Goal: Information Seeking & Learning: Learn about a topic

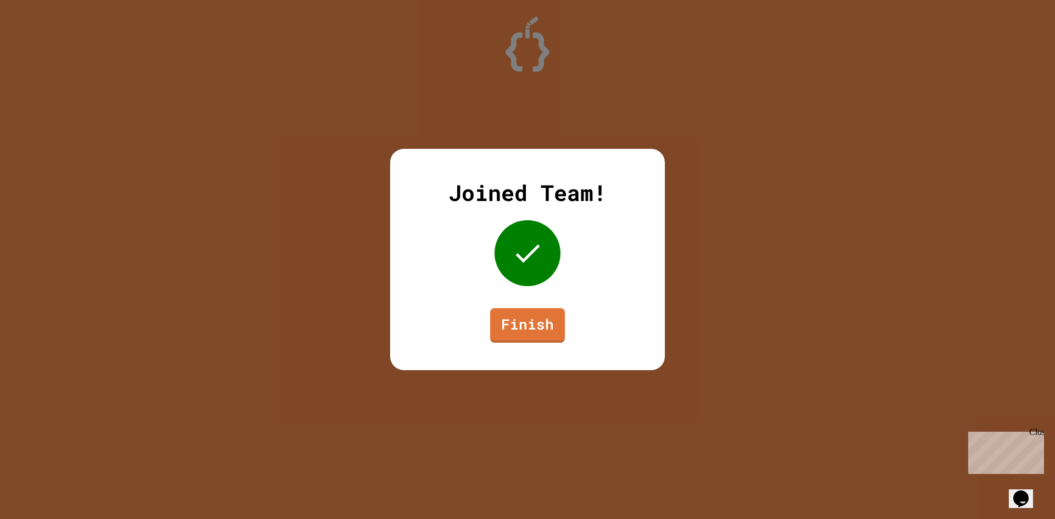
click at [511, 314] on link "Finish" at bounding box center [527, 325] width 75 height 35
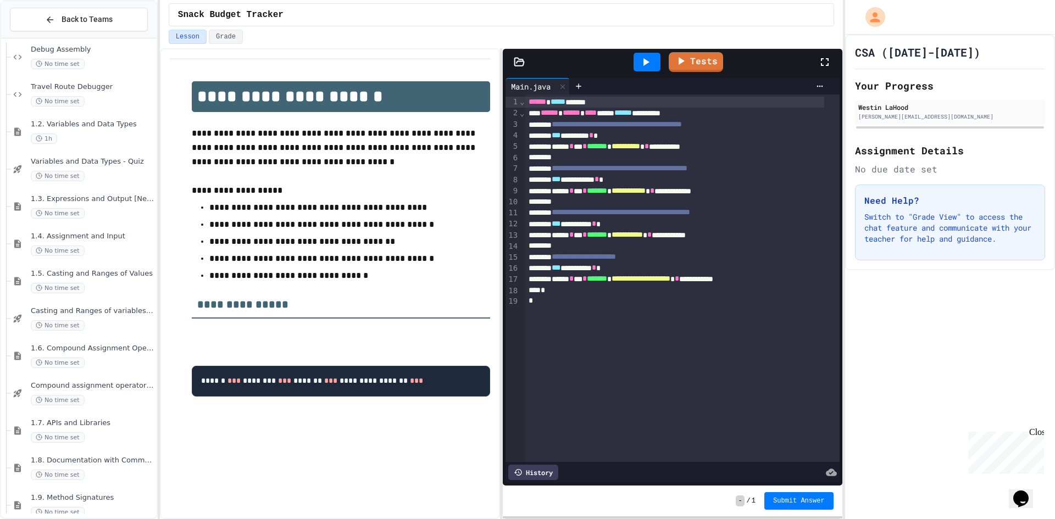
scroll to position [663, 0]
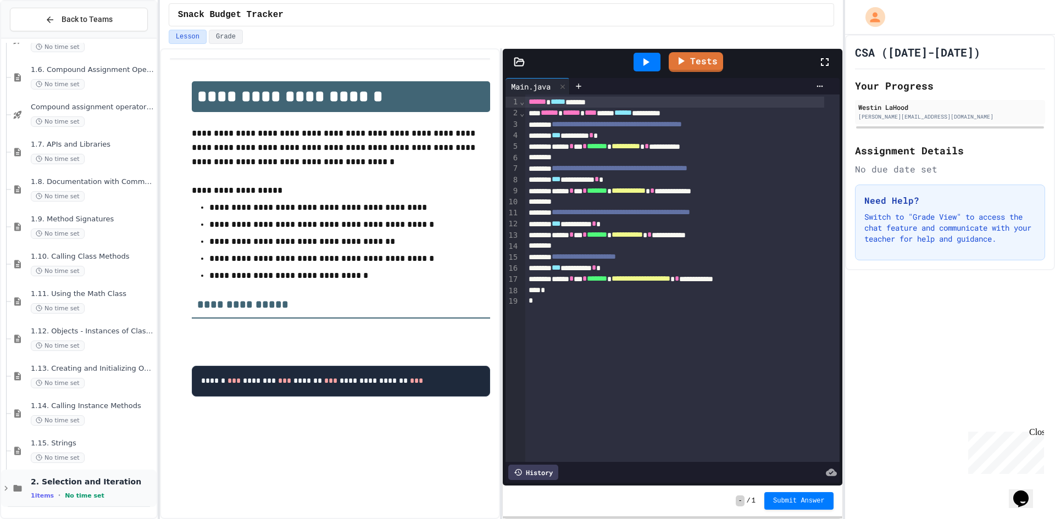
click at [104, 492] on div "1 items • No time set" at bounding box center [93, 495] width 124 height 9
click at [87, 491] on div "2. Selection and Iteration 1 items • No time set" at bounding box center [93, 488] width 124 height 23
click at [48, 490] on div "2. Selection and Iteration 1 items • No time set" at bounding box center [93, 488] width 124 height 23
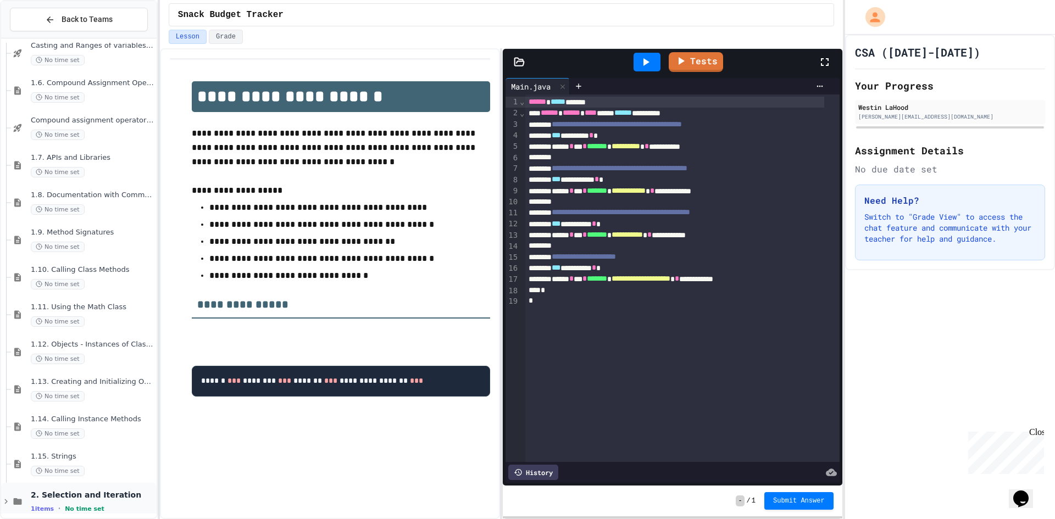
click at [49, 503] on div "2. Selection and Iteration 1 items • No time set" at bounding box center [93, 501] width 124 height 23
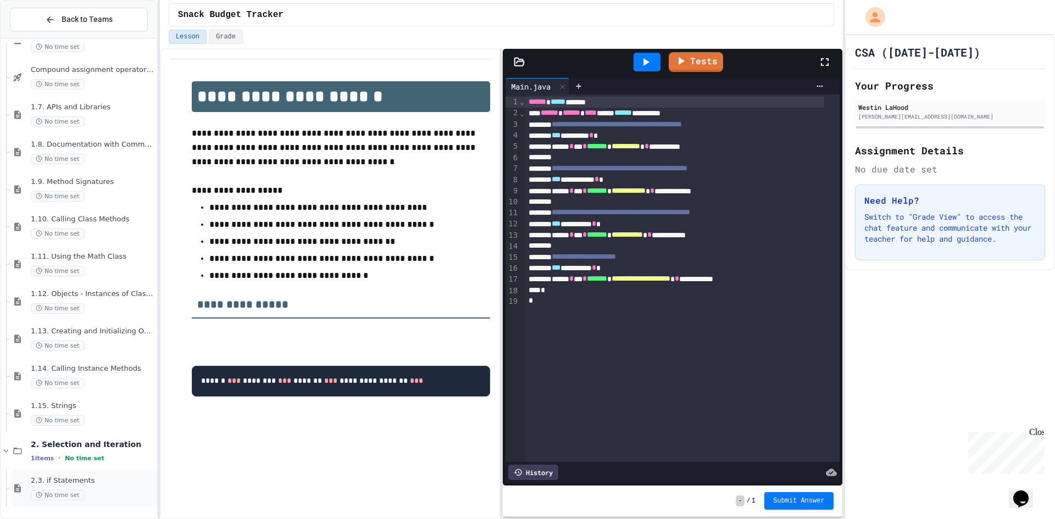
click at [94, 484] on span "2.3. if Statements" at bounding box center [93, 481] width 124 height 9
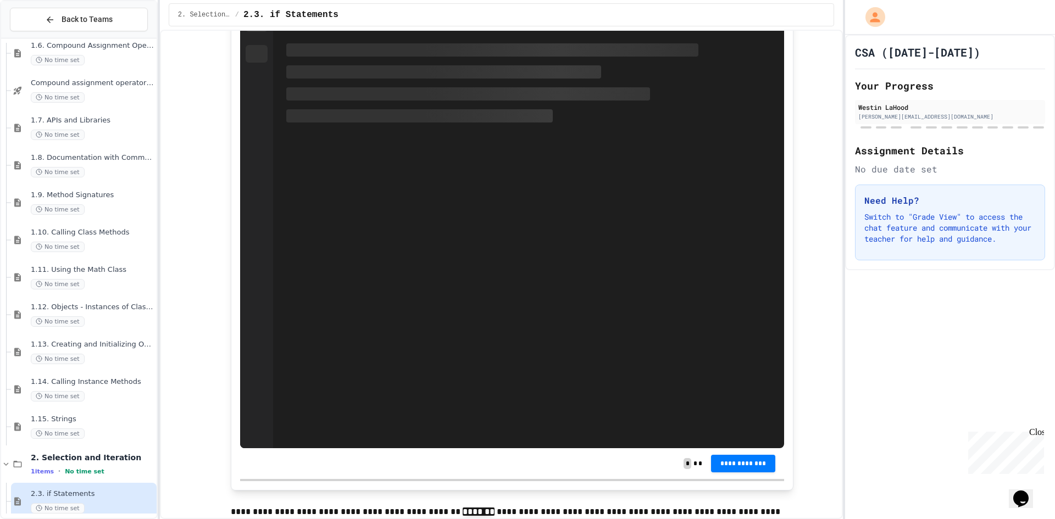
scroll to position [6815, 0]
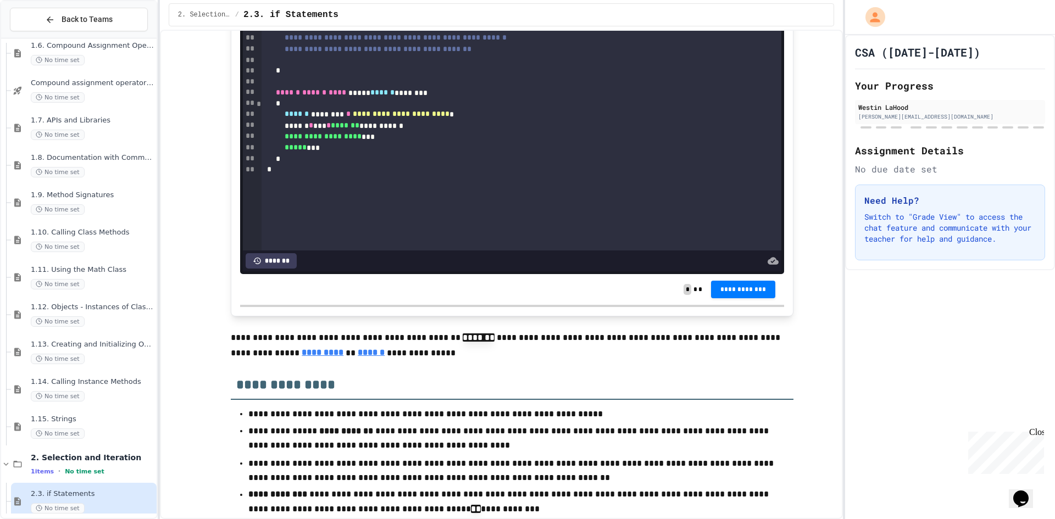
scroll to position [7145, 0]
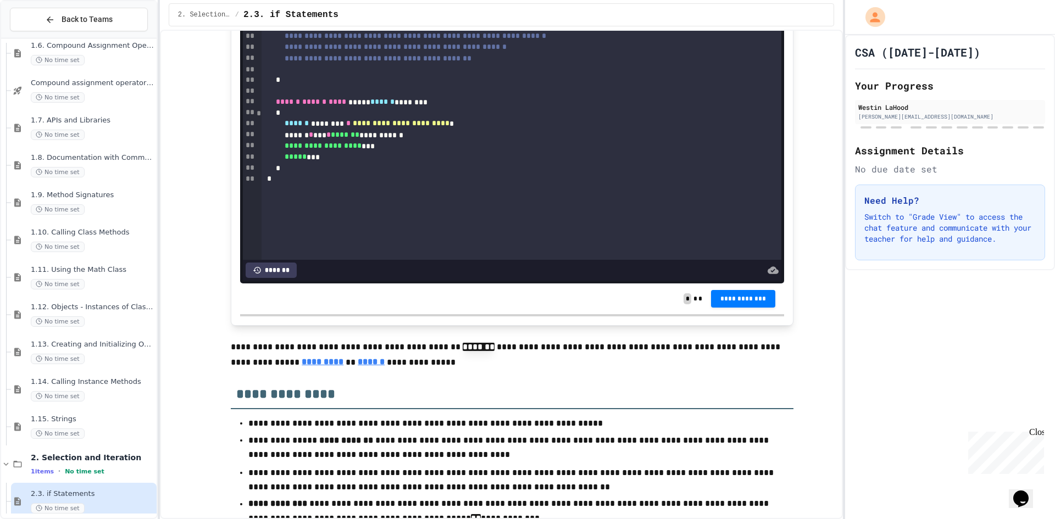
click at [316, 519] on div at bounding box center [527, 520] width 1055 height 0
click at [395, 75] on div at bounding box center [522, 69] width 520 height 11
click at [434, 86] on div "*" at bounding box center [514, 80] width 504 height 11
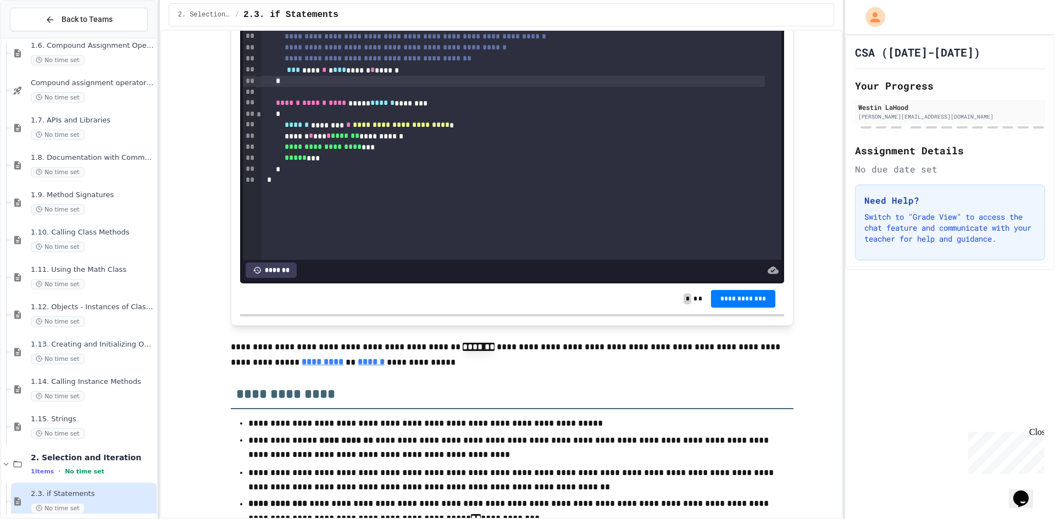
click at [434, 76] on div "*** **** * * *** ****** * ******" at bounding box center [514, 70] width 504 height 11
click at [373, 75] on div "*** **** * * *** ****** * ****** ** * *" at bounding box center [514, 69] width 504 height 11
click at [425, 73] on span "*" at bounding box center [423, 69] width 4 height 8
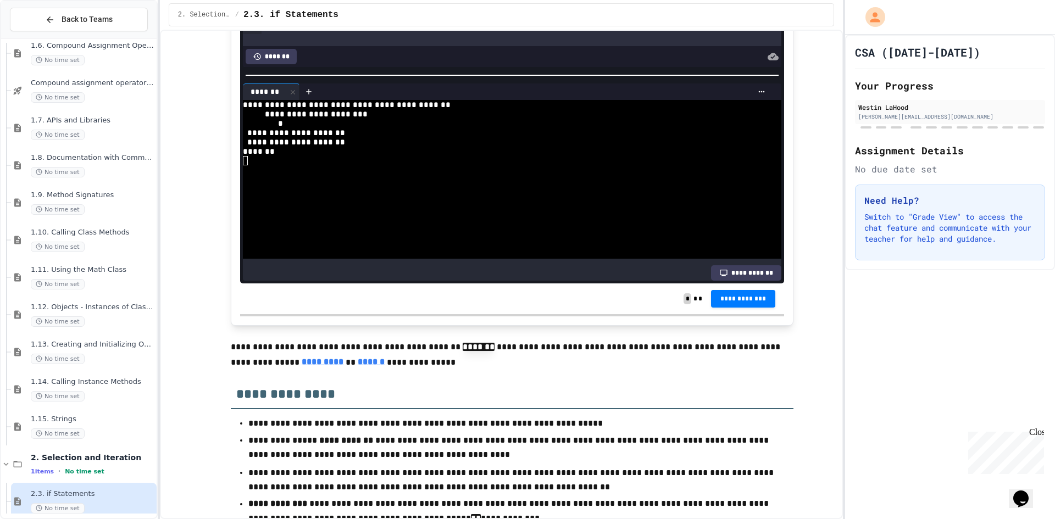
scroll to position [165, 0]
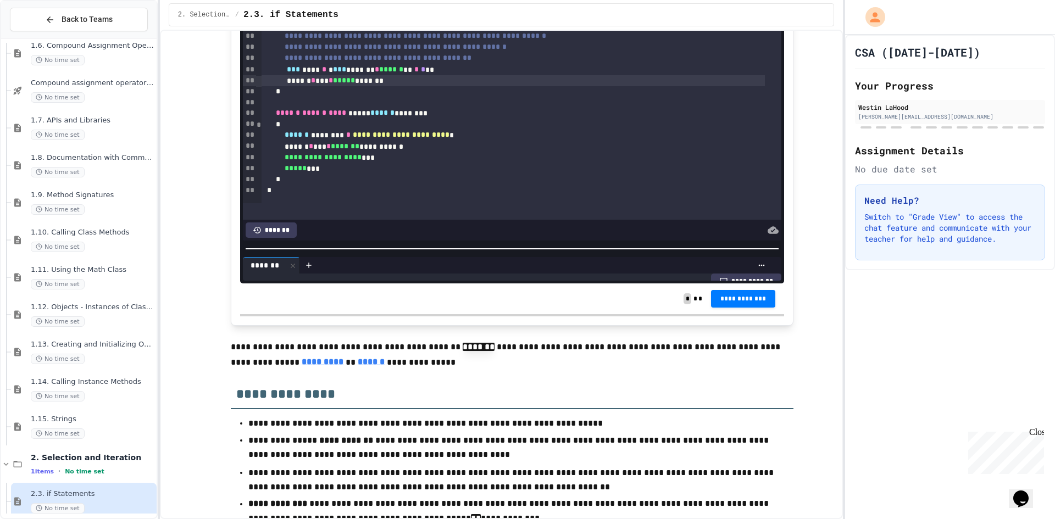
scroll to position [9, 0]
click at [460, 254] on div at bounding box center [512, 248] width 544 height 11
click at [409, 86] on div "****** * *** * ***** *******" at bounding box center [514, 80] width 504 height 11
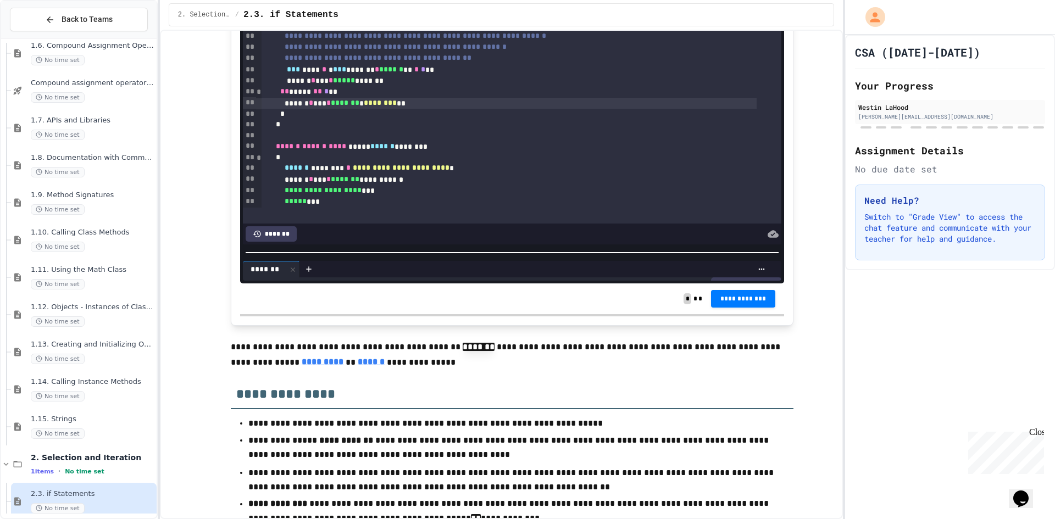
click at [337, 120] on div "*" at bounding box center [510, 114] width 496 height 11
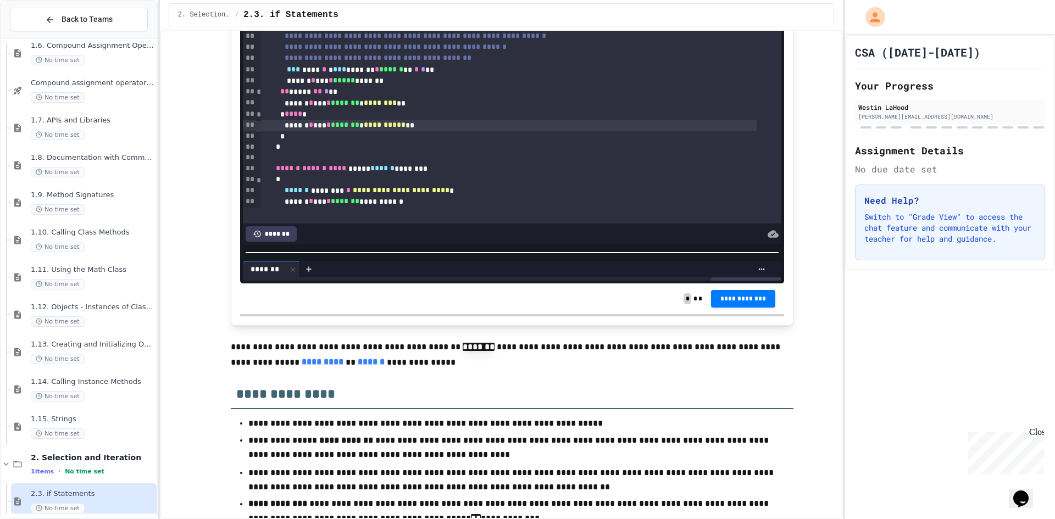
click at [355, 142] on div "*" at bounding box center [510, 136] width 496 height 11
click at [376, 142] on div "*" at bounding box center [510, 136] width 496 height 11
click at [291, 519] on div at bounding box center [527, 520] width 1055 height 0
click at [293, 120] on div "* **** *" at bounding box center [510, 114] width 496 height 11
drag, startPoint x: 468, startPoint y: 92, endPoint x: 475, endPoint y: 93, distance: 7.8
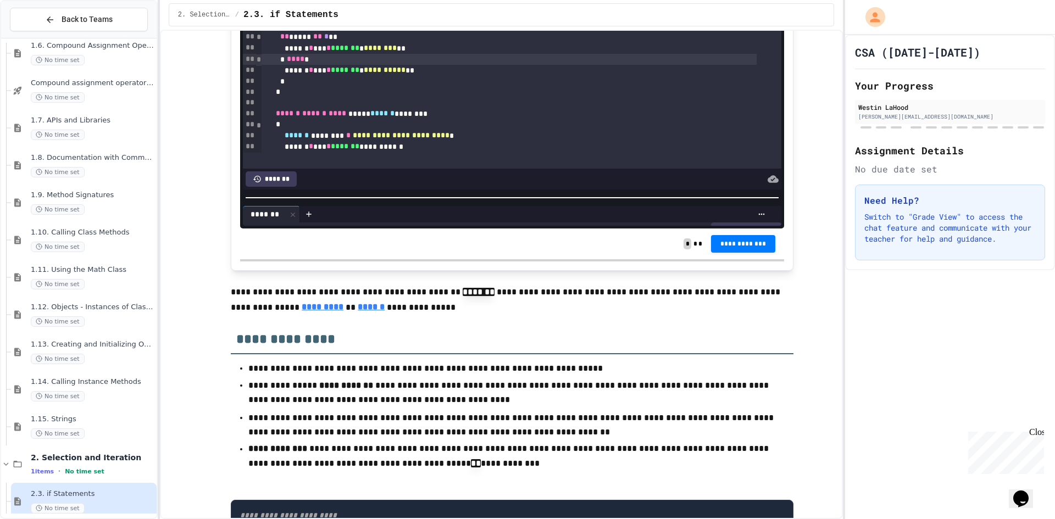
scroll to position [19, 0]
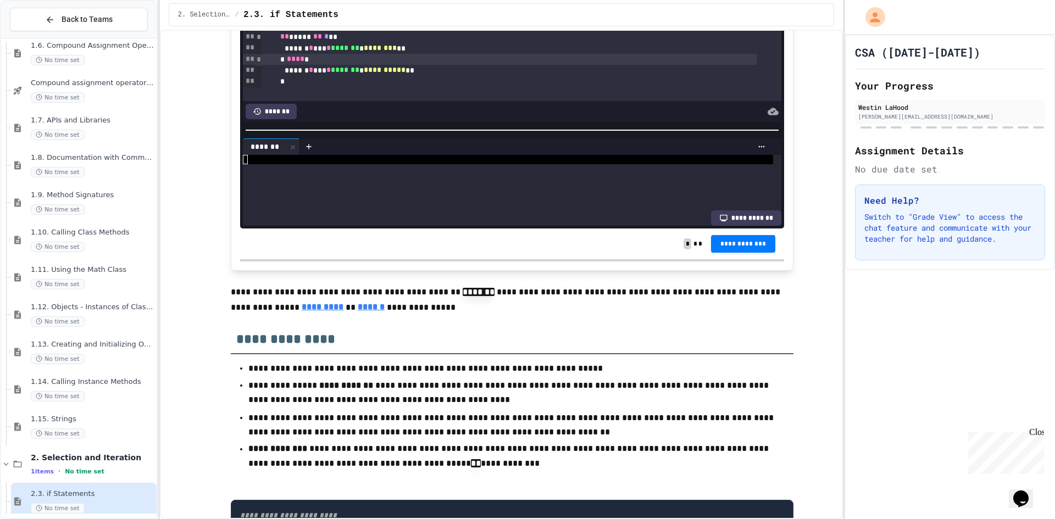
click at [480, 136] on div at bounding box center [512, 130] width 544 height 11
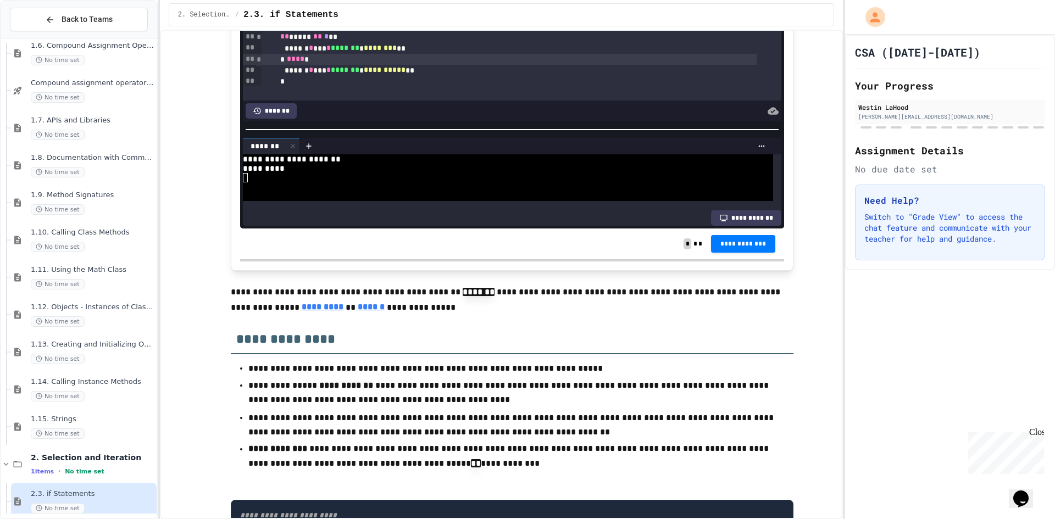
drag, startPoint x: 302, startPoint y: 265, endPoint x: 408, endPoint y: 263, distance: 106.1
click at [408, 31] on div "****** * *** * ***** *******" at bounding box center [510, 25] width 496 height 11
